Goal: Task Accomplishment & Management: Use online tool/utility

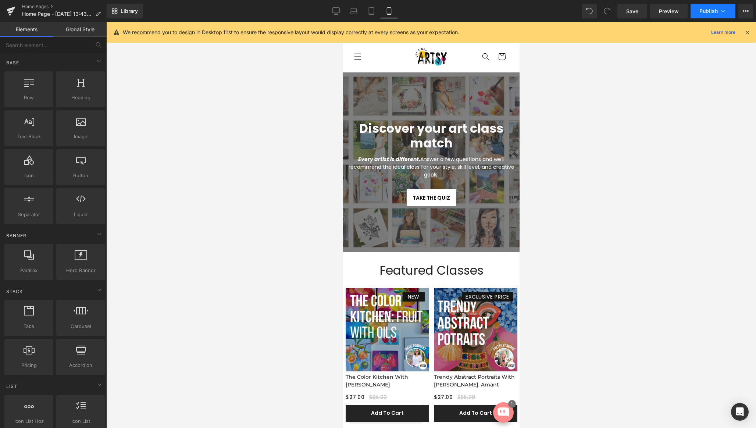
click at [707, 11] on span "Publish" at bounding box center [709, 11] width 18 height 6
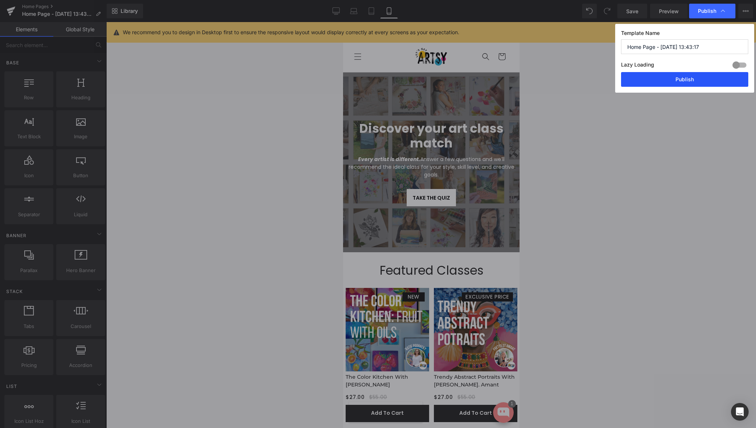
click at [672, 79] on button "Publish" at bounding box center [684, 79] width 127 height 15
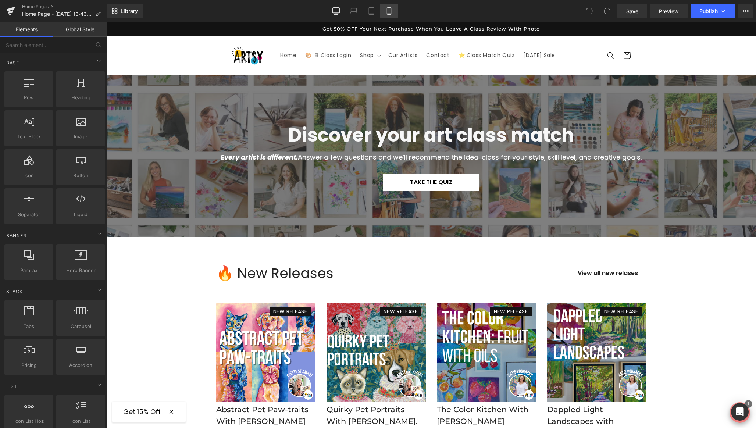
click at [393, 10] on link "Mobile" at bounding box center [389, 11] width 18 height 15
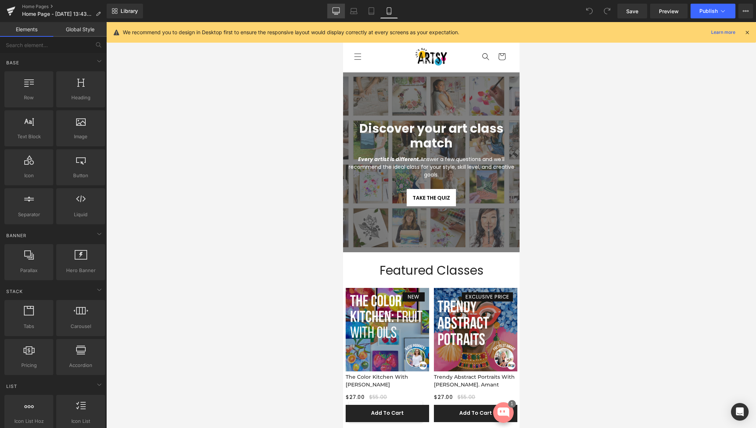
click at [331, 11] on link "Desktop" at bounding box center [336, 11] width 18 height 15
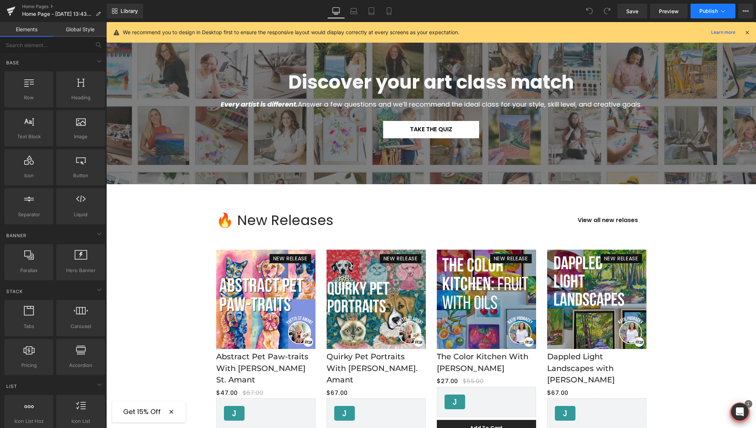
click at [708, 7] on button "Publish" at bounding box center [713, 11] width 45 height 15
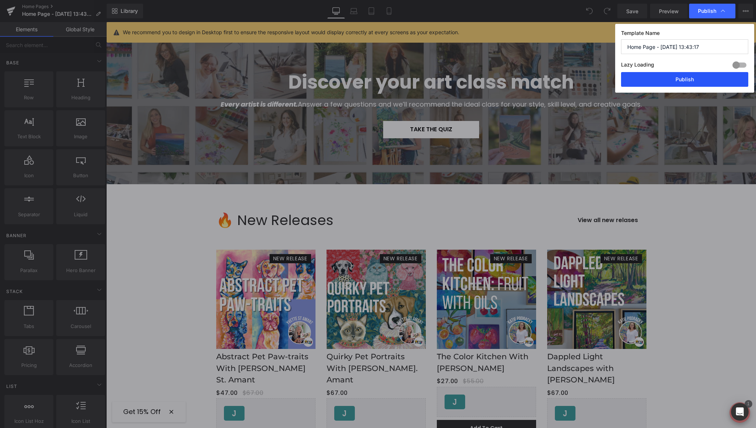
click at [673, 76] on button "Publish" at bounding box center [684, 79] width 127 height 15
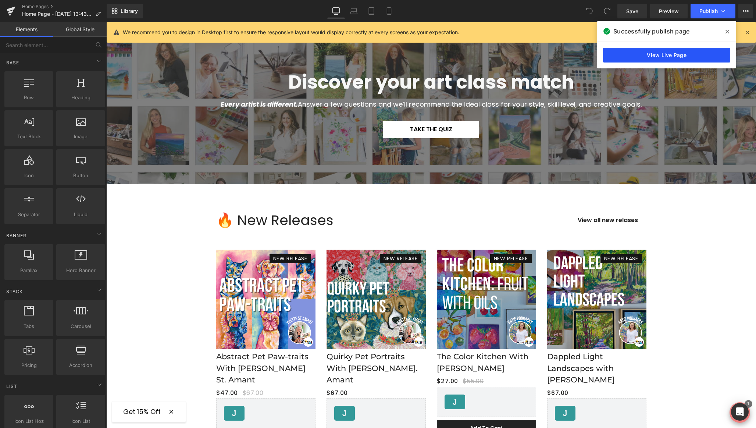
click at [627, 57] on link "View Live Page" at bounding box center [666, 55] width 127 height 15
